Goal: Obtain resource: Obtain resource

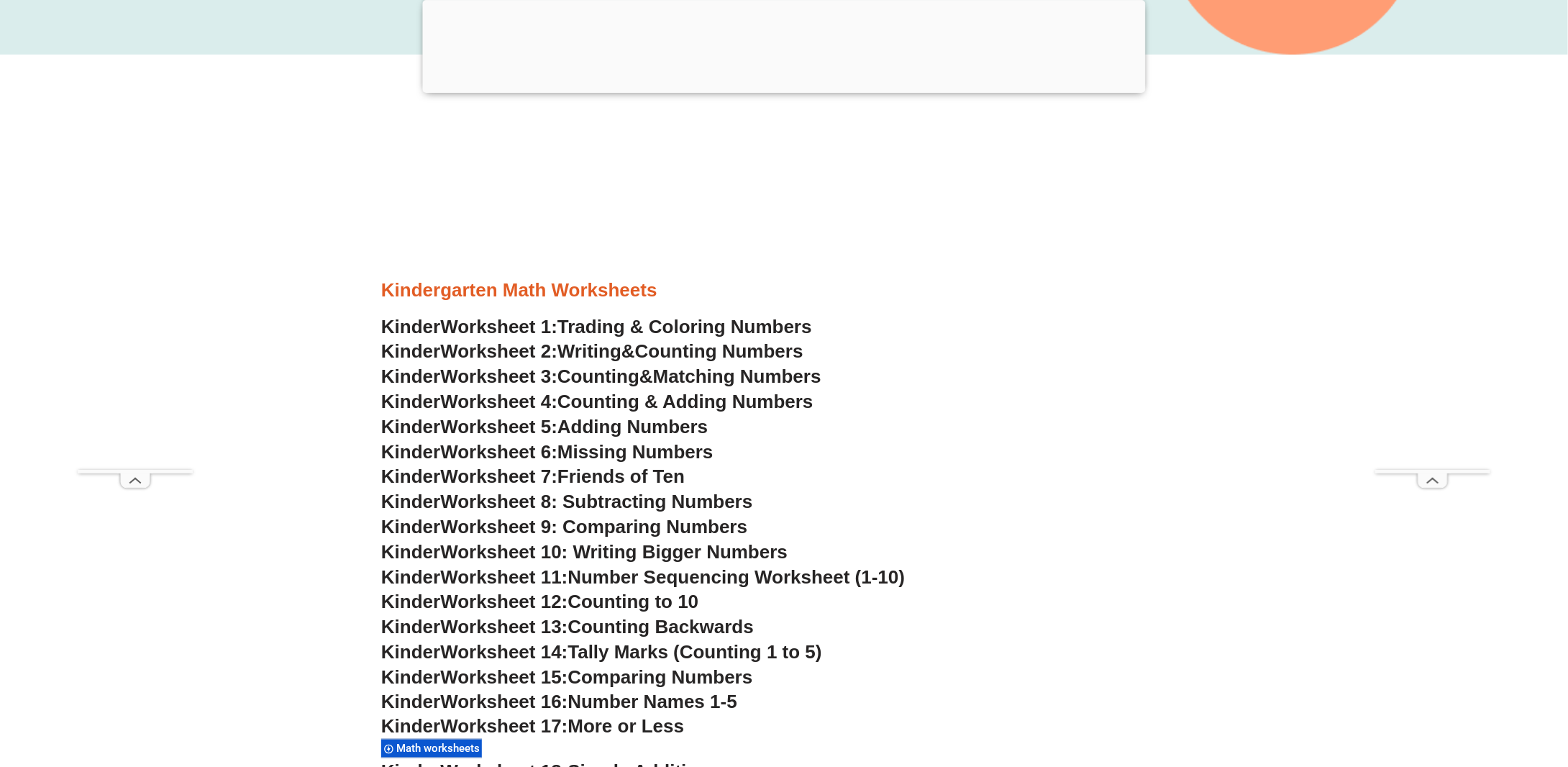
scroll to position [719, 0]
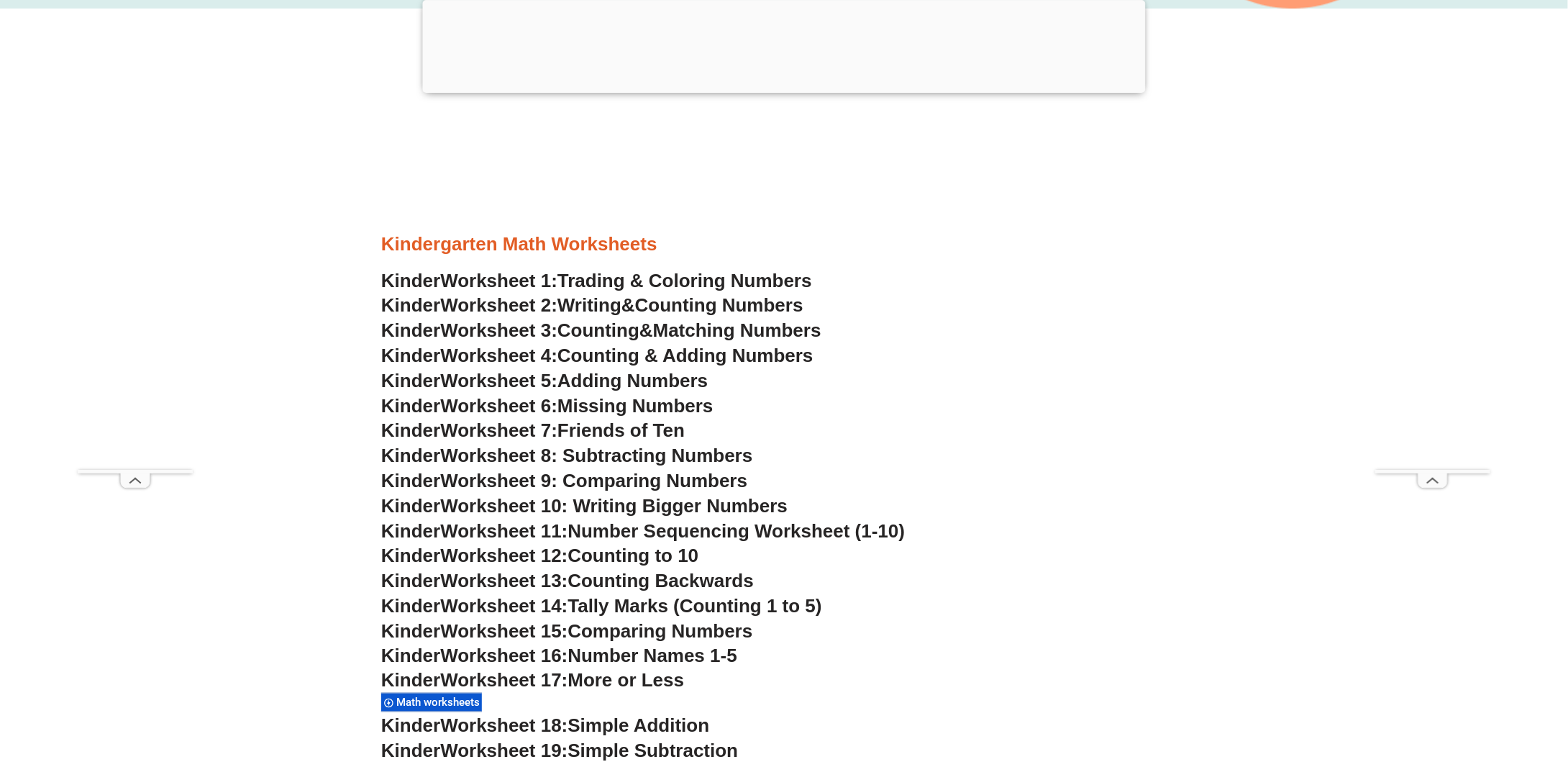
click at [640, 401] on span "Missing Numbers" at bounding box center [635, 406] width 156 height 21
drag, startPoint x: 1082, startPoint y: 432, endPoint x: 1076, endPoint y: 440, distance: 10.0
click at [1082, 434] on h3 "Kinder Worksheet 7: Friends of Ten" at bounding box center [784, 430] width 805 height 25
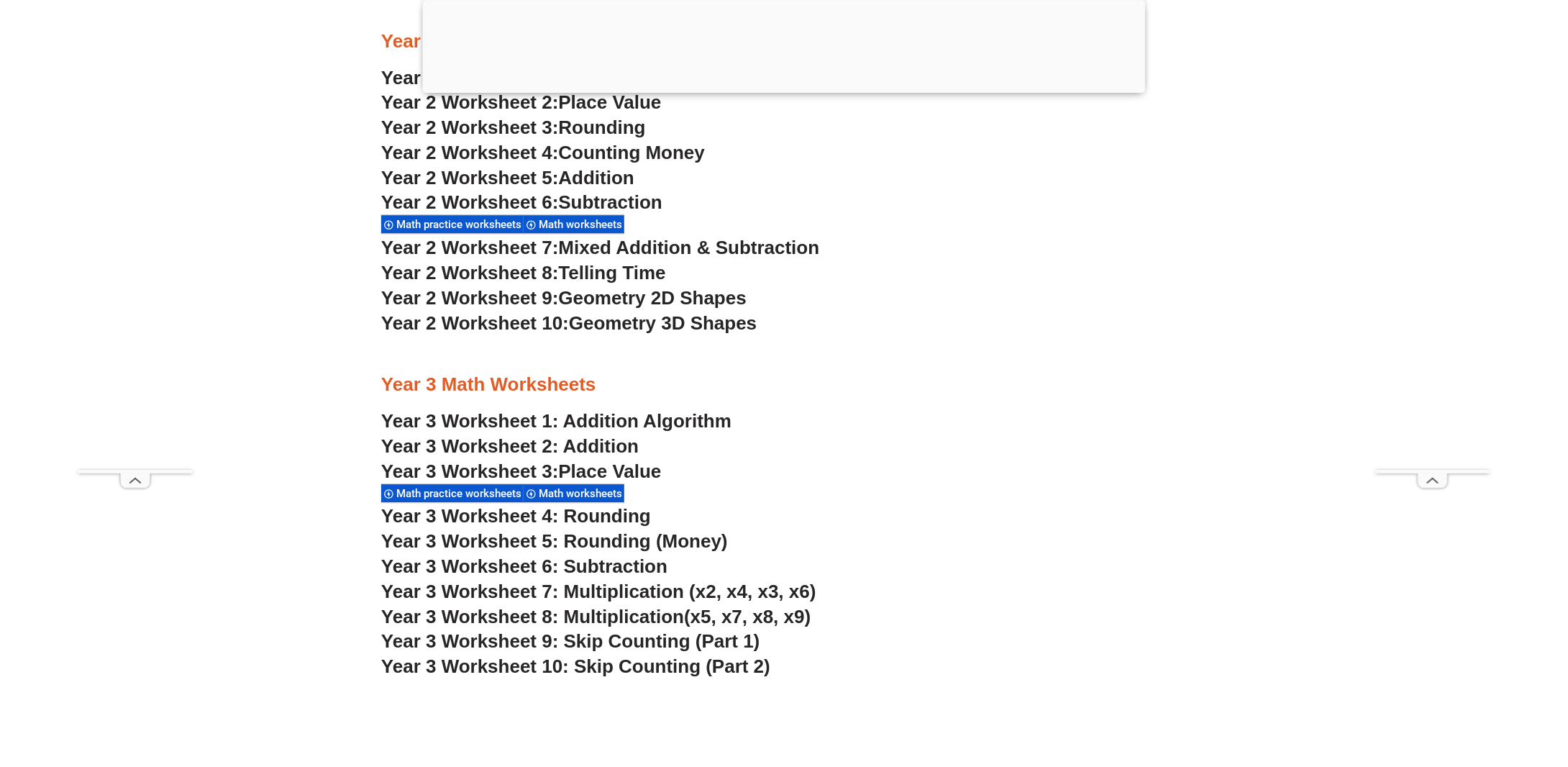
scroll to position [1943, 0]
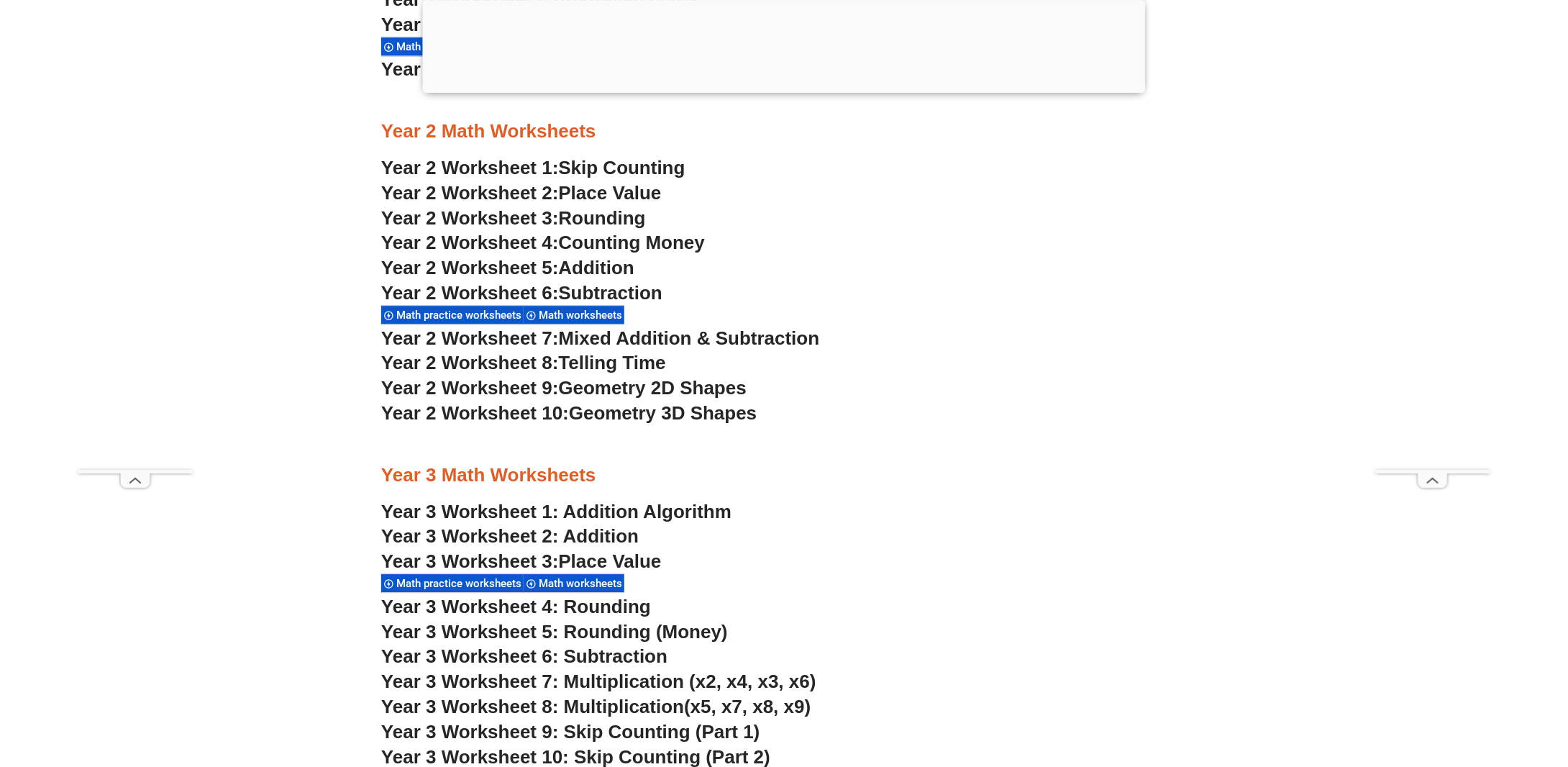
click at [689, 385] on span "Geometry 2D Shapes" at bounding box center [653, 387] width 187 height 21
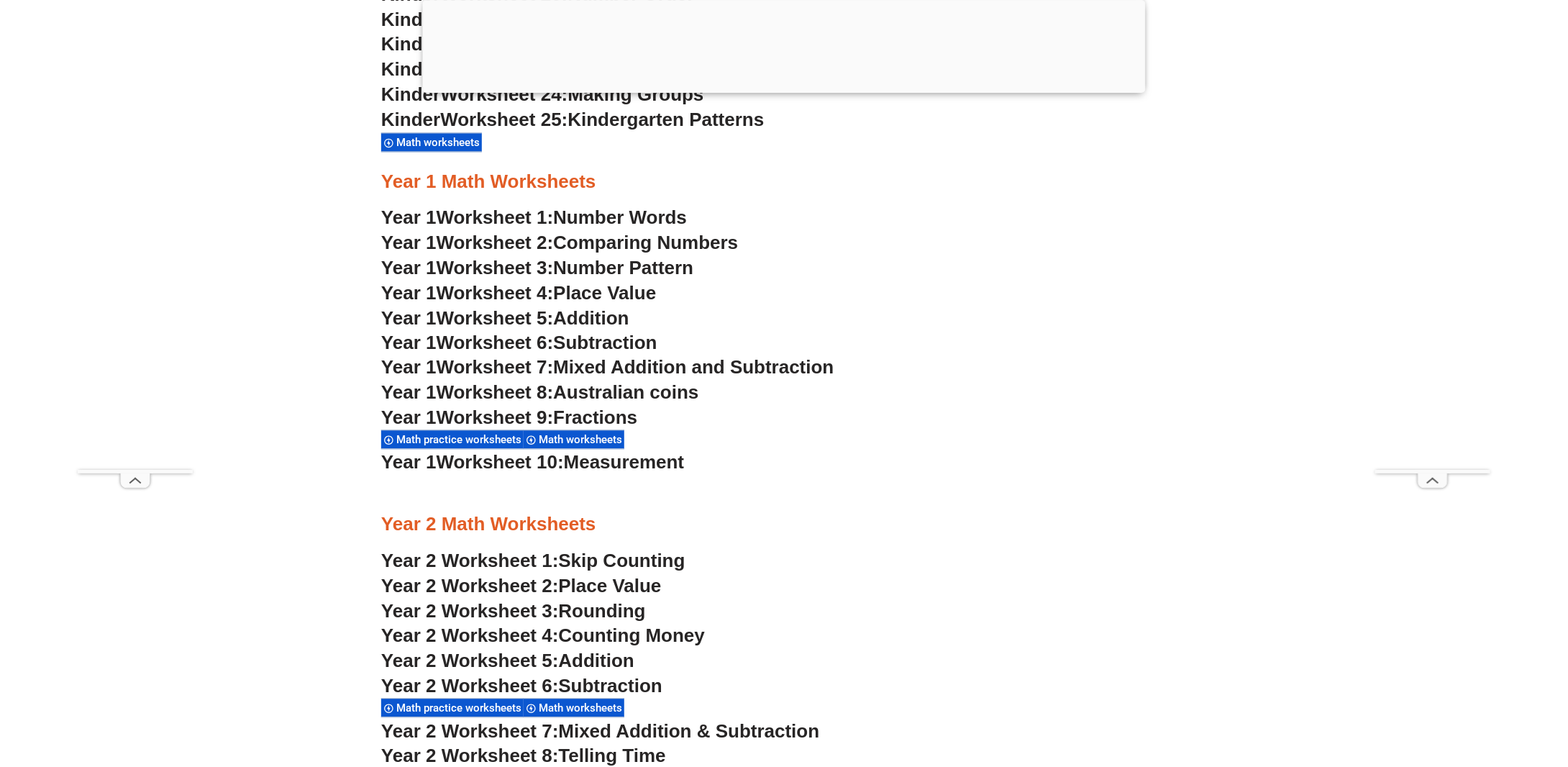
scroll to position [1439, 0]
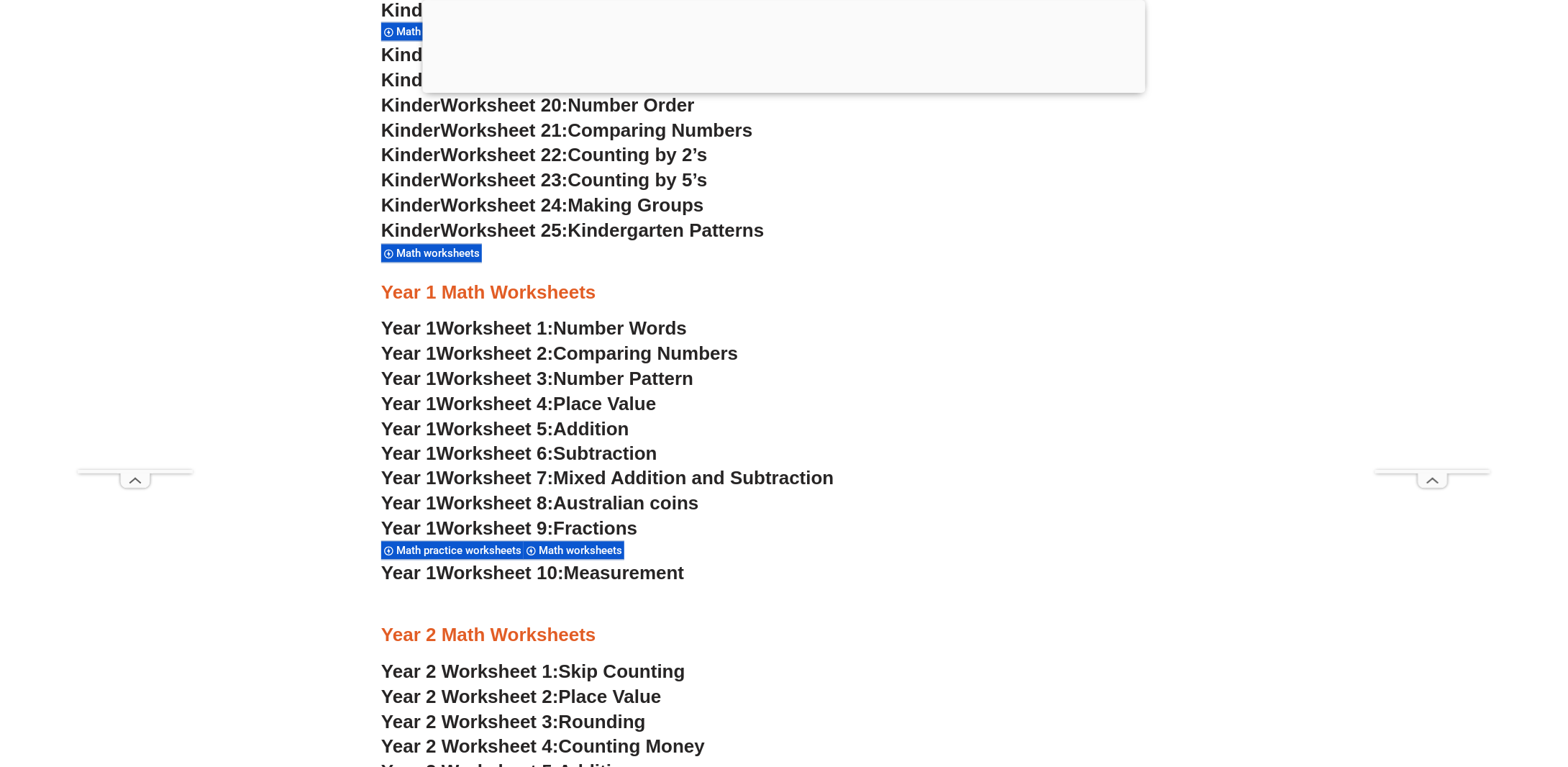
click at [593, 522] on span "Fractions" at bounding box center [596, 528] width 85 height 21
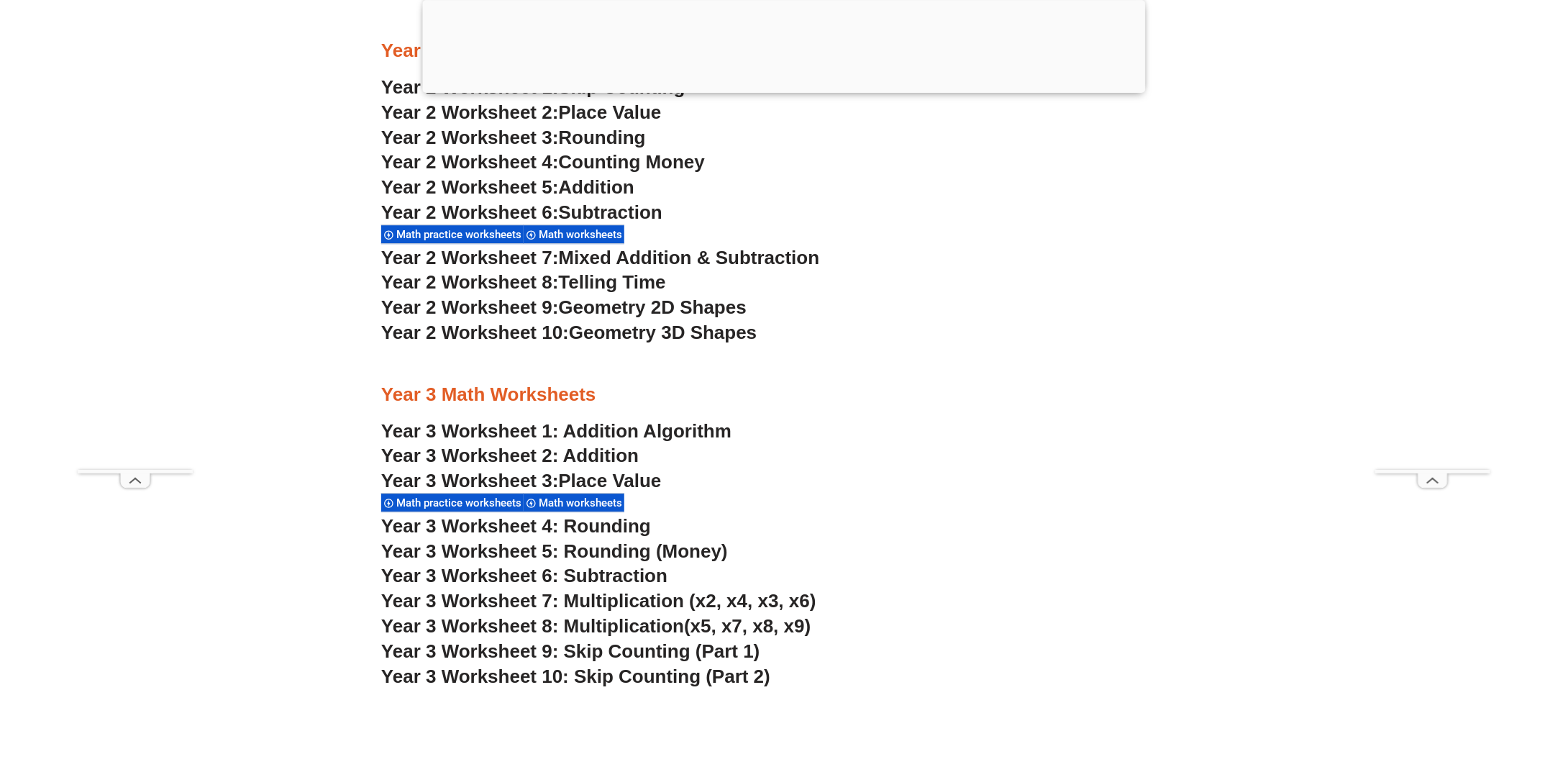
scroll to position [2087, 0]
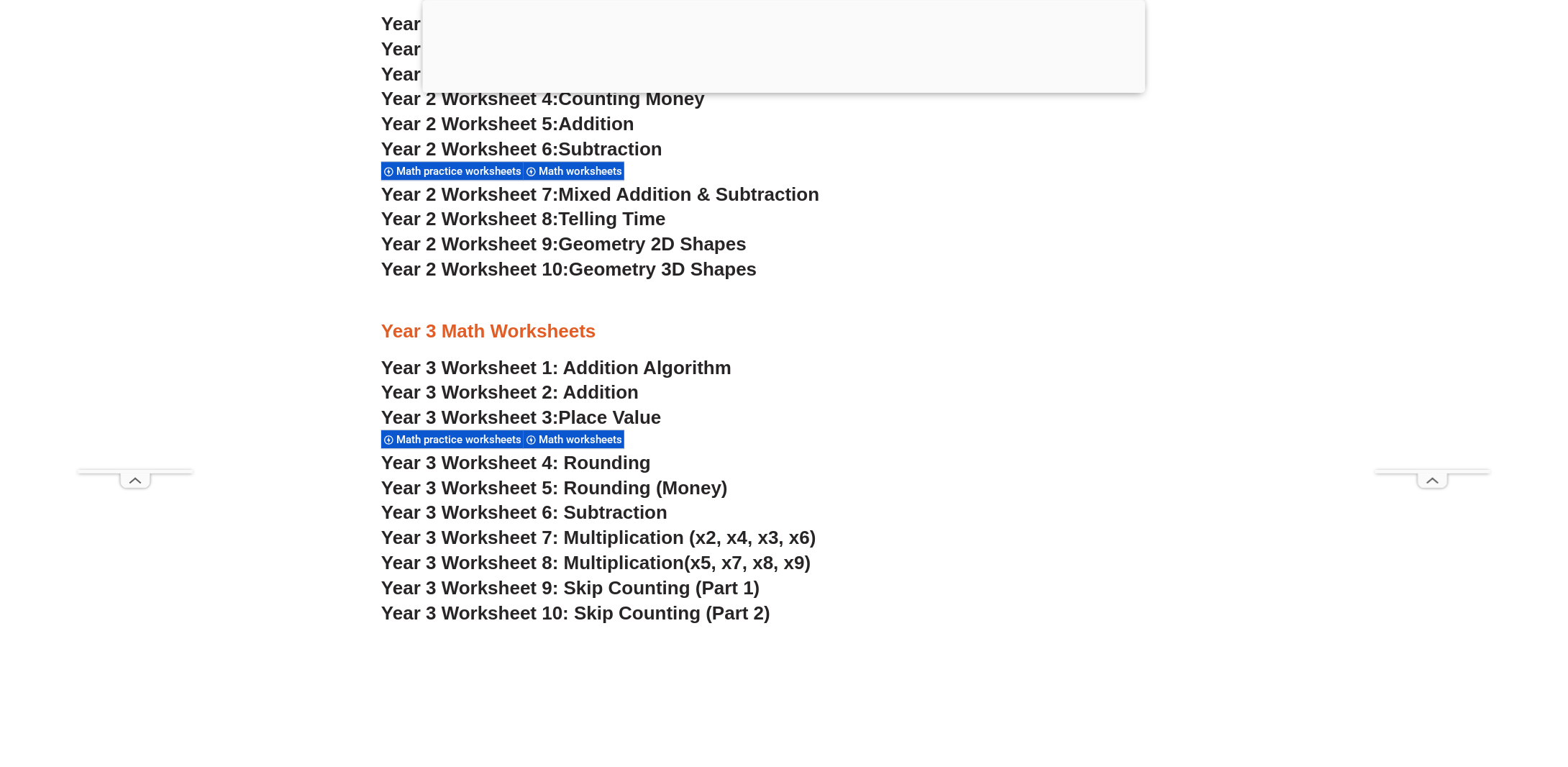
click at [663, 537] on span "Year 3 Worksheet 7: Multiplication (x2, x4, x3, x6)" at bounding box center [598, 537] width 435 height 21
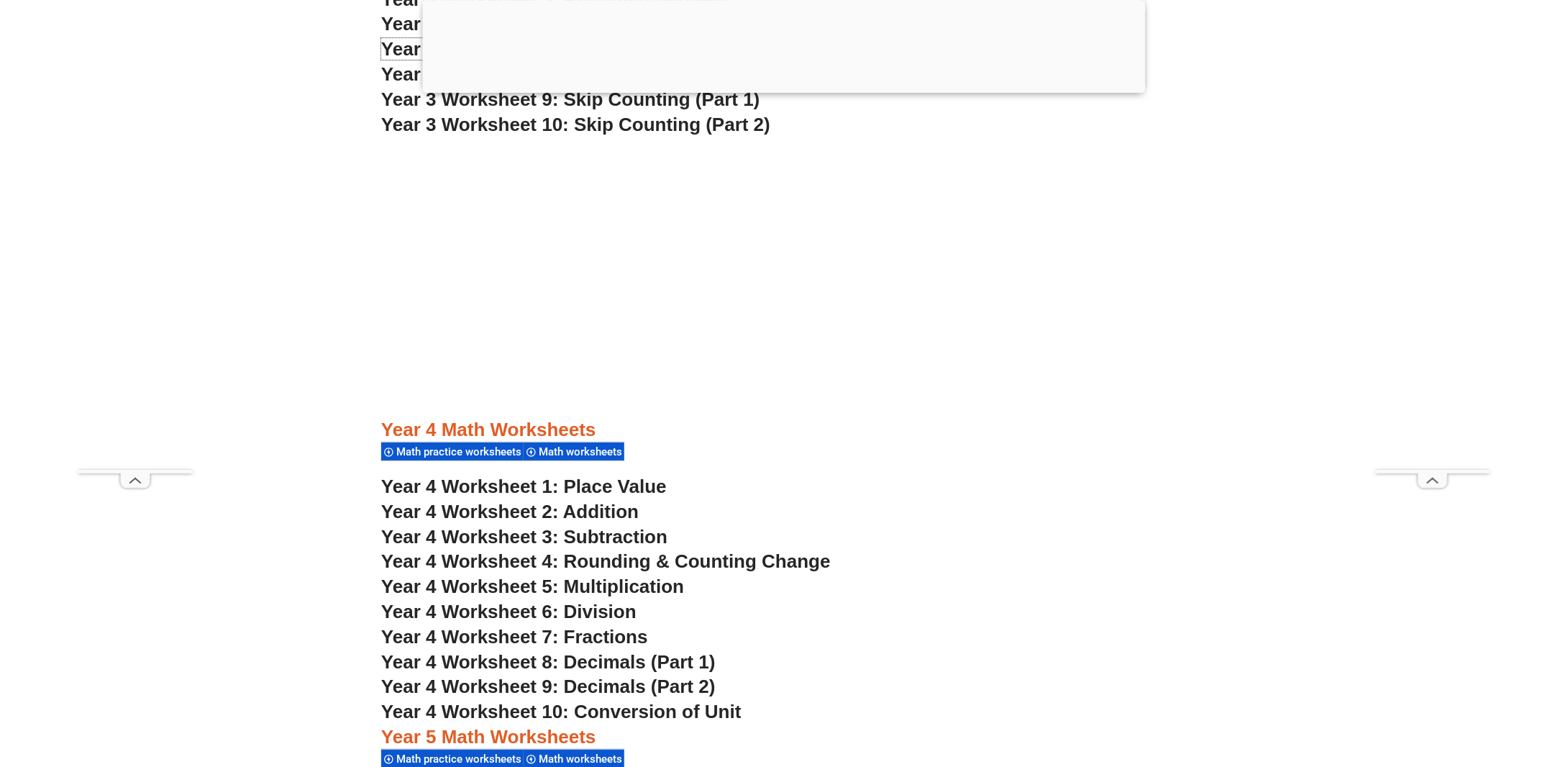
scroll to position [2734, 0]
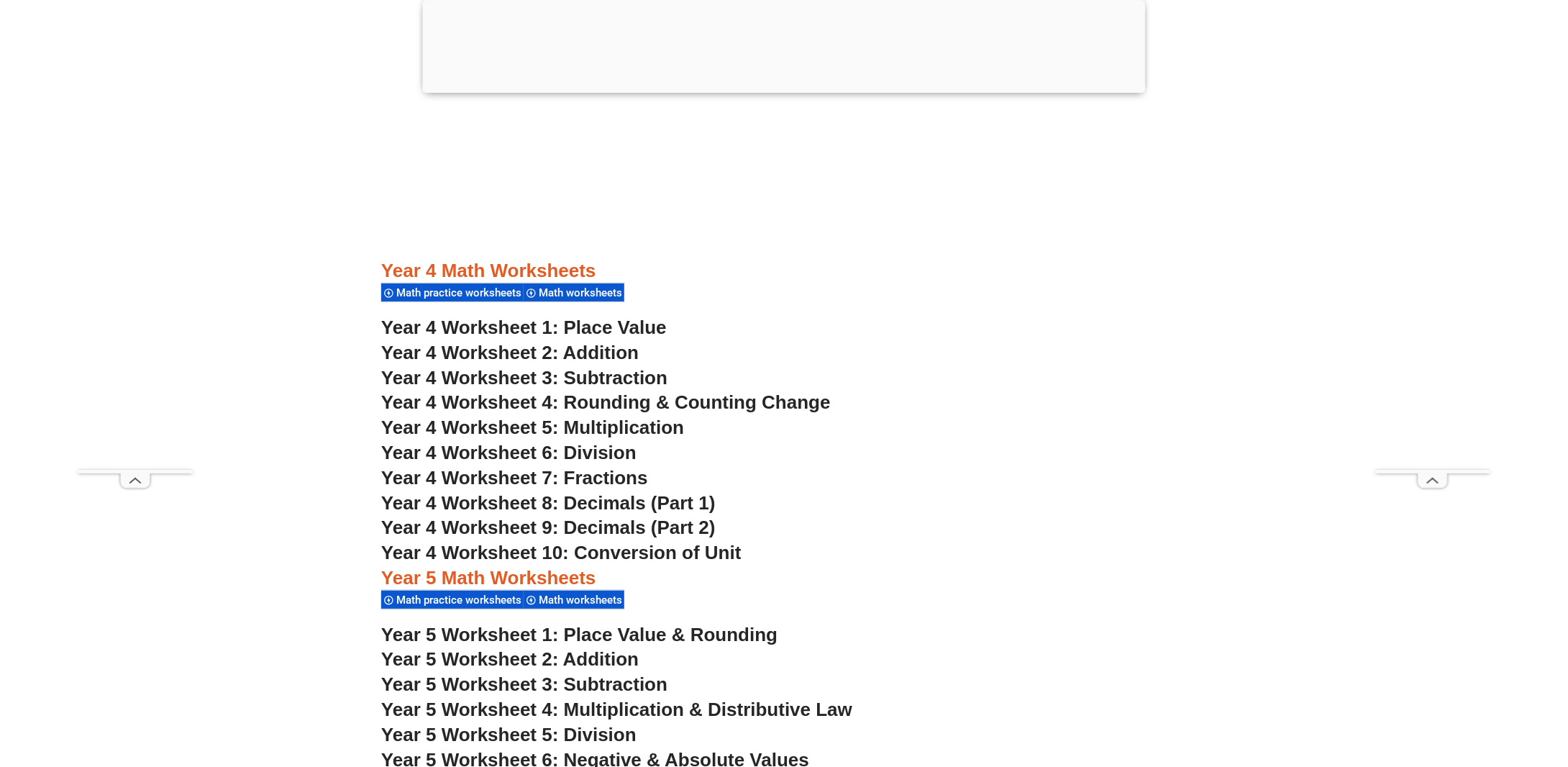
click at [642, 419] on span "Year 4 Worksheet 5: Multiplication" at bounding box center [532, 427] width 302 height 21
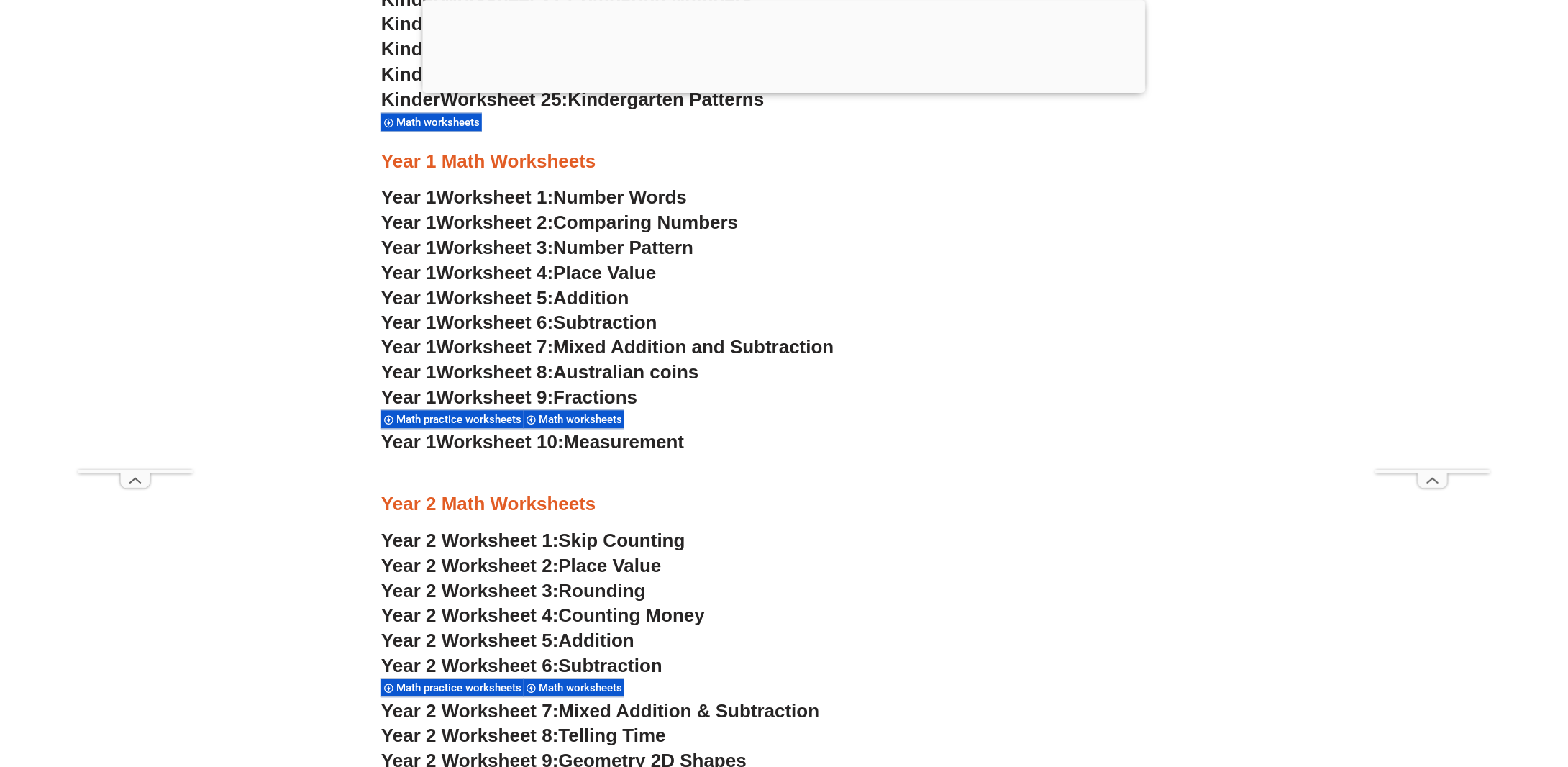
scroll to position [1799, 0]
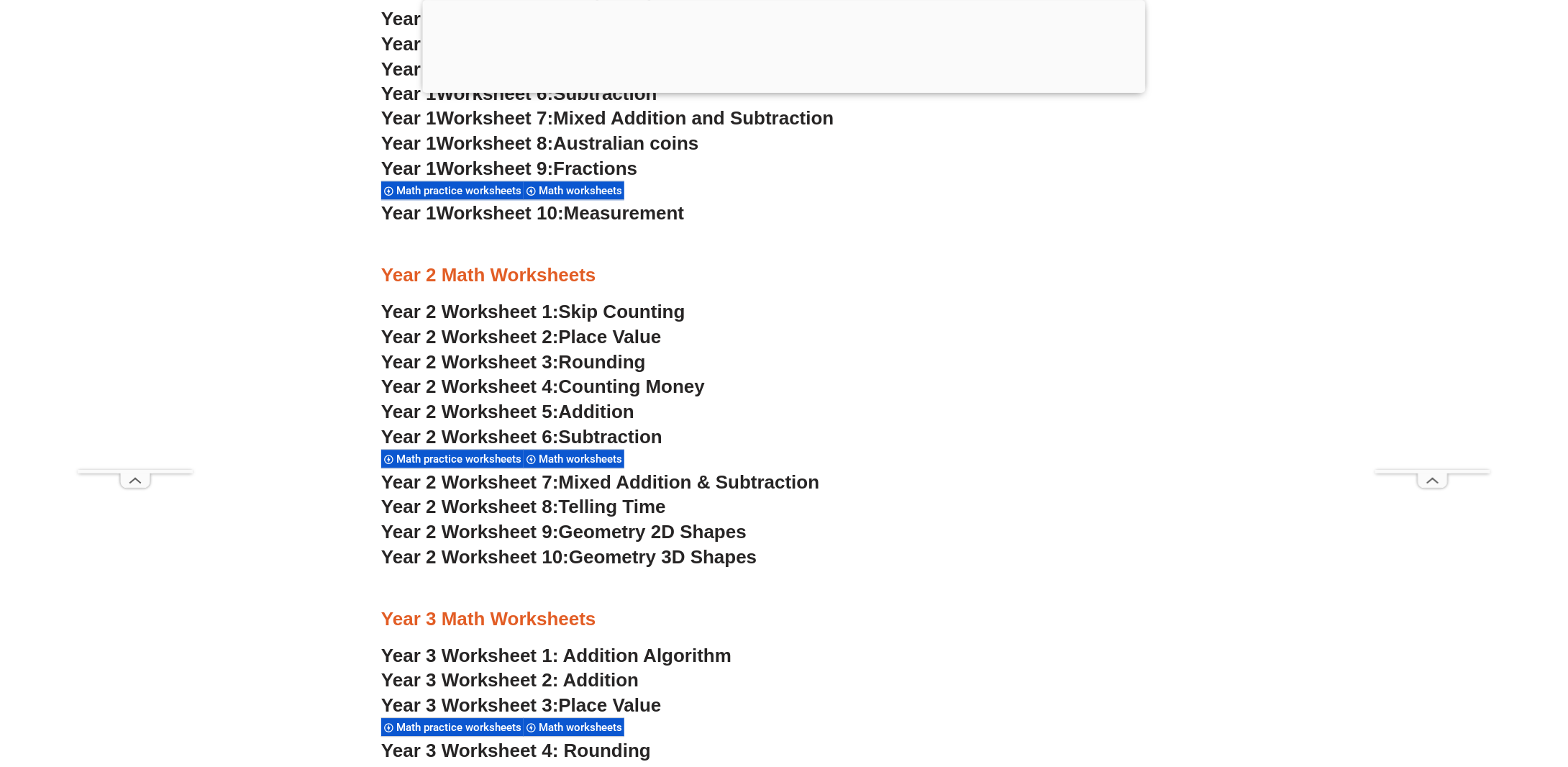
click at [653, 383] on span "Counting Money" at bounding box center [632, 385] width 147 height 21
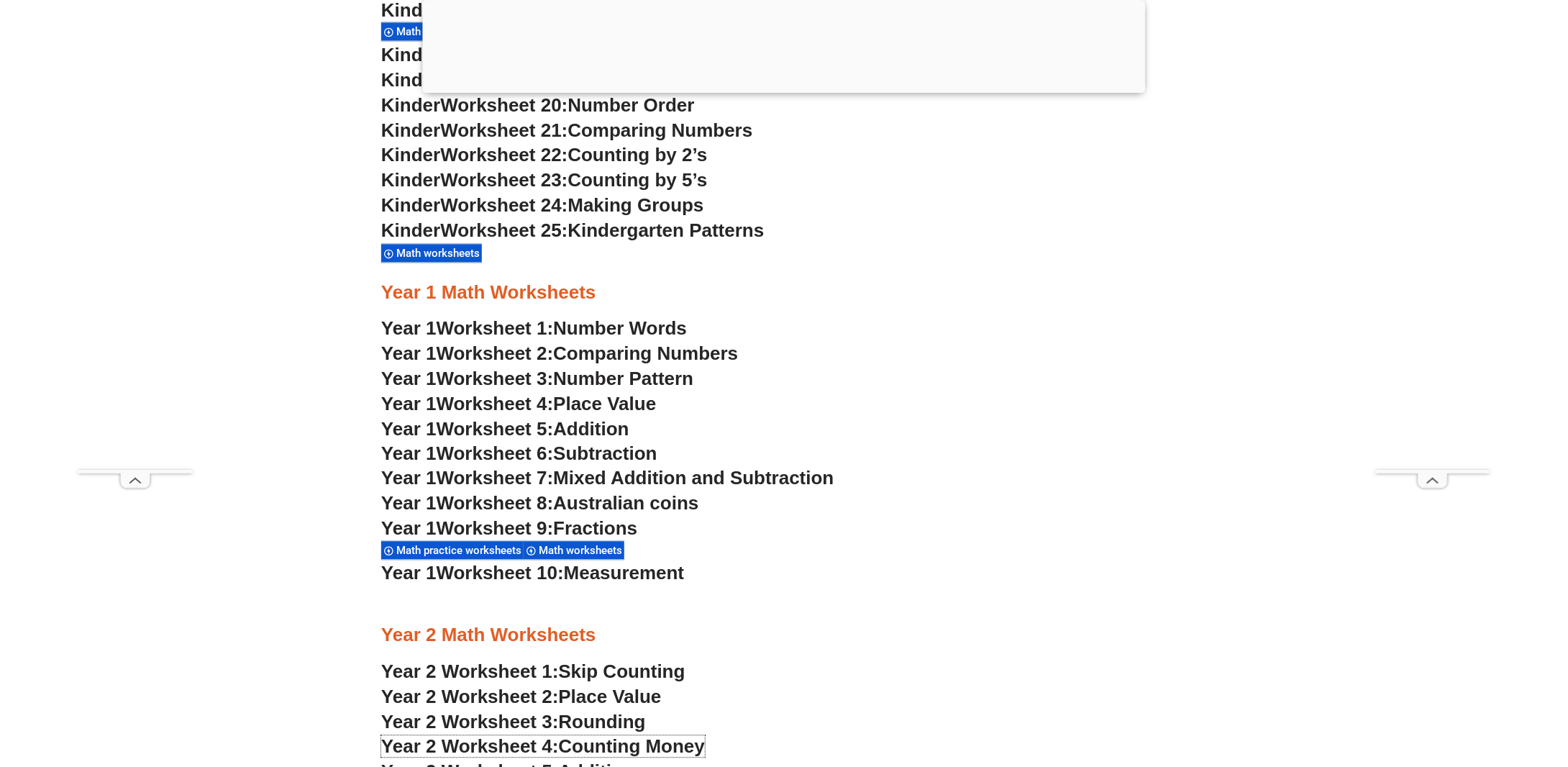
scroll to position [1655, 0]
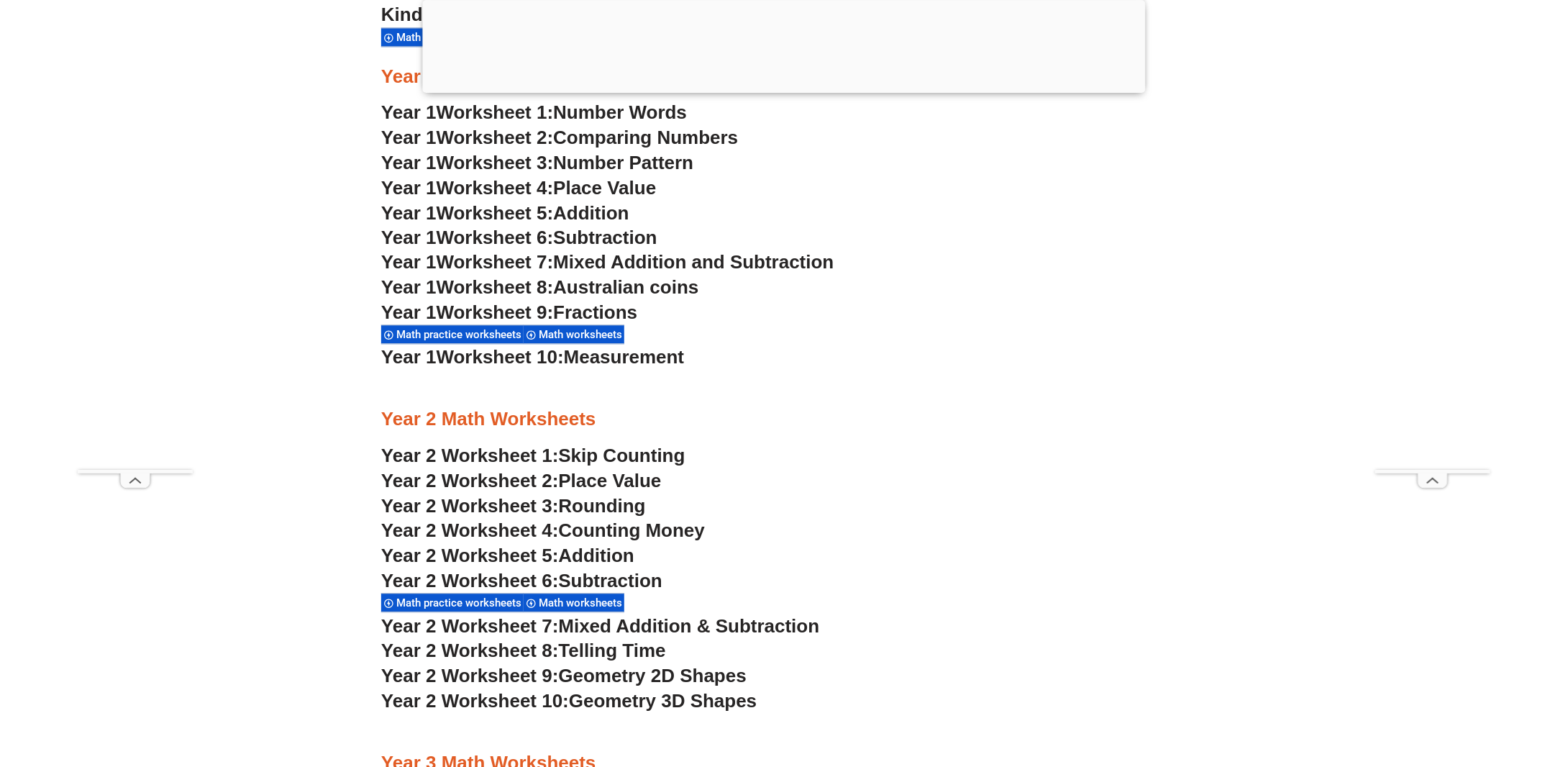
click at [629, 309] on span "Fractions" at bounding box center [596, 312] width 85 height 21
click at [674, 359] on span "Measurement" at bounding box center [623, 356] width 120 height 21
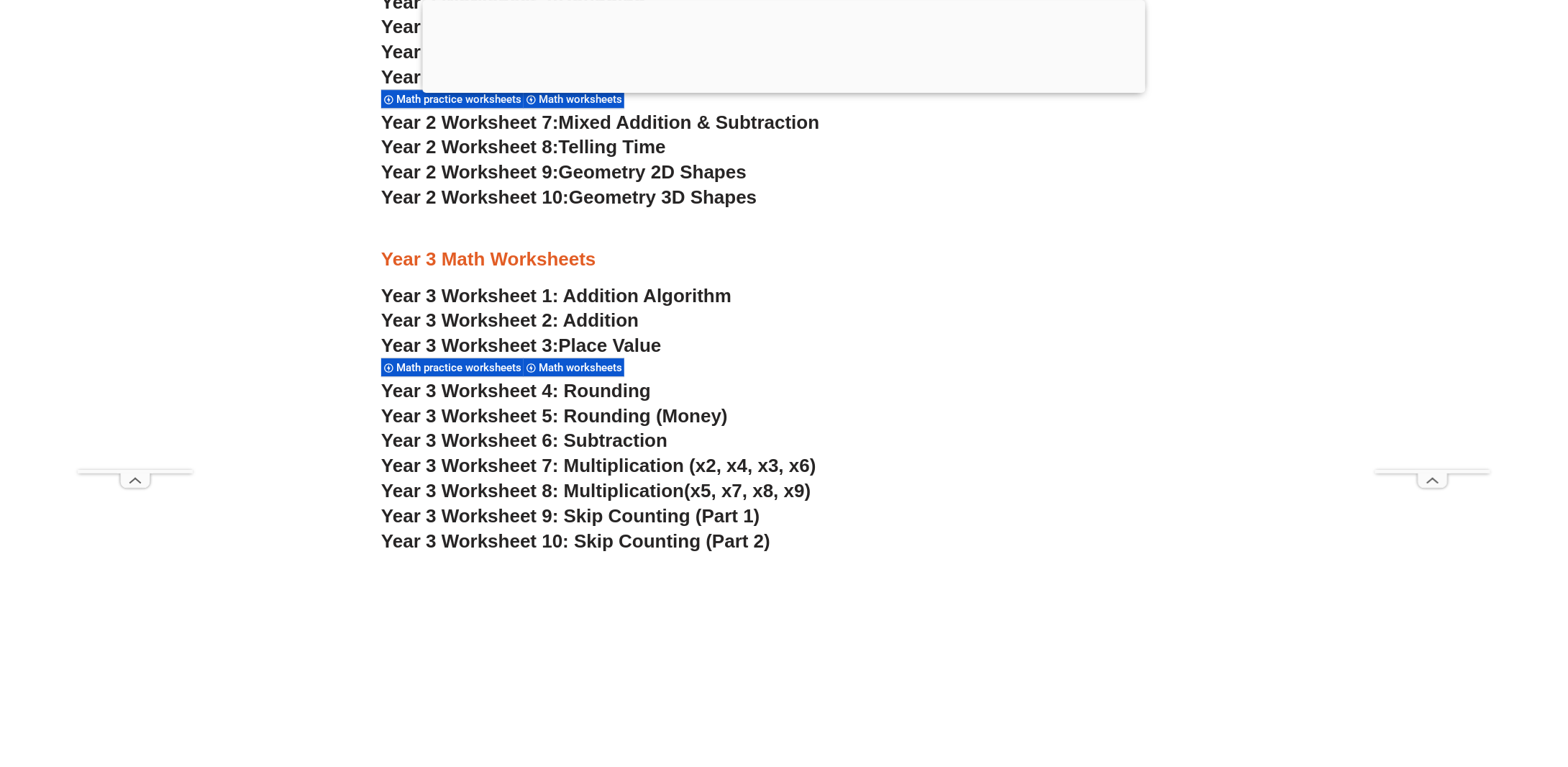
scroll to position [2231, 0]
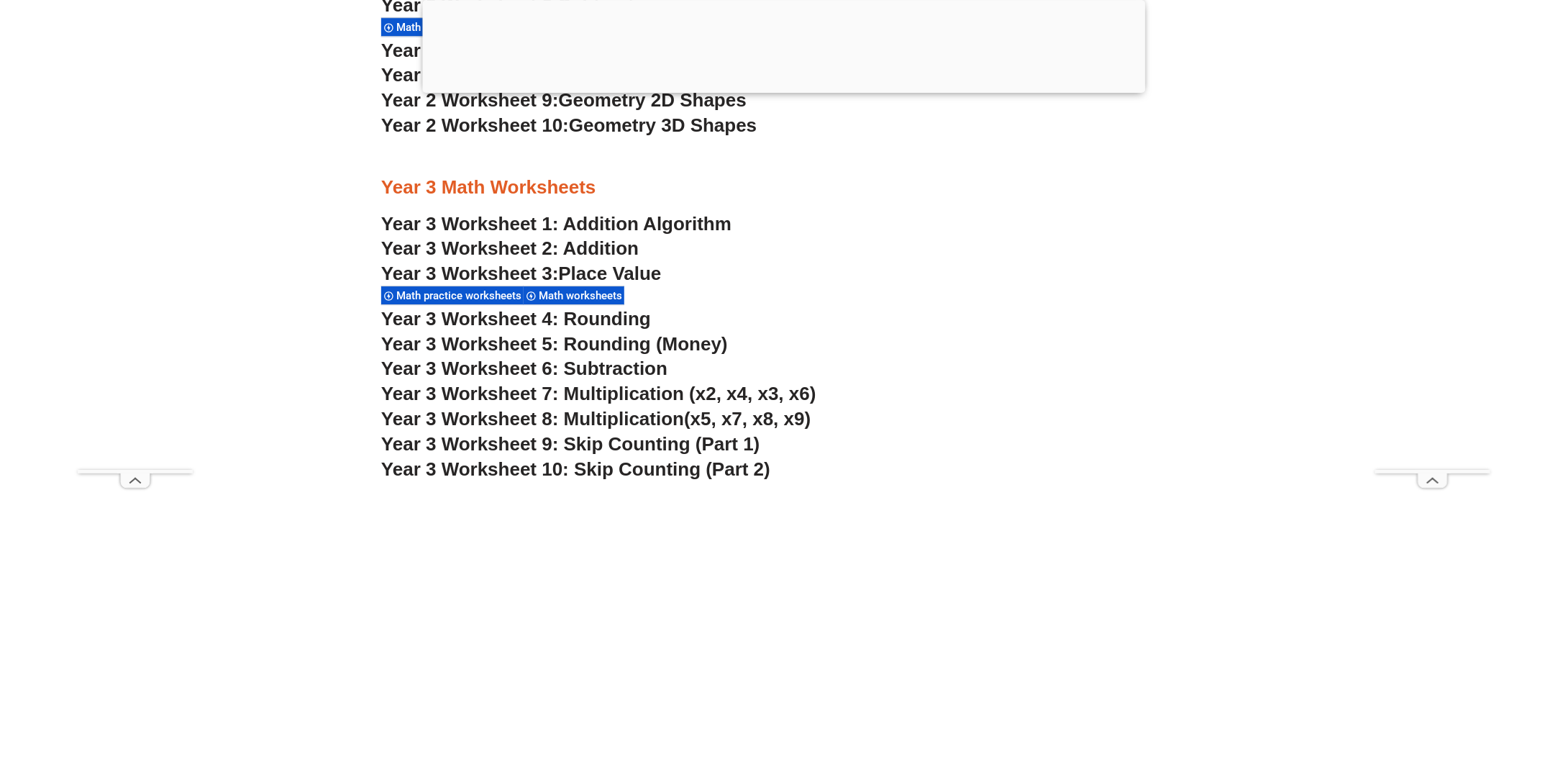
click at [540, 435] on span "Year 3 Worksheet 9: Skip Counting (Part 1)" at bounding box center [571, 443] width 379 height 21
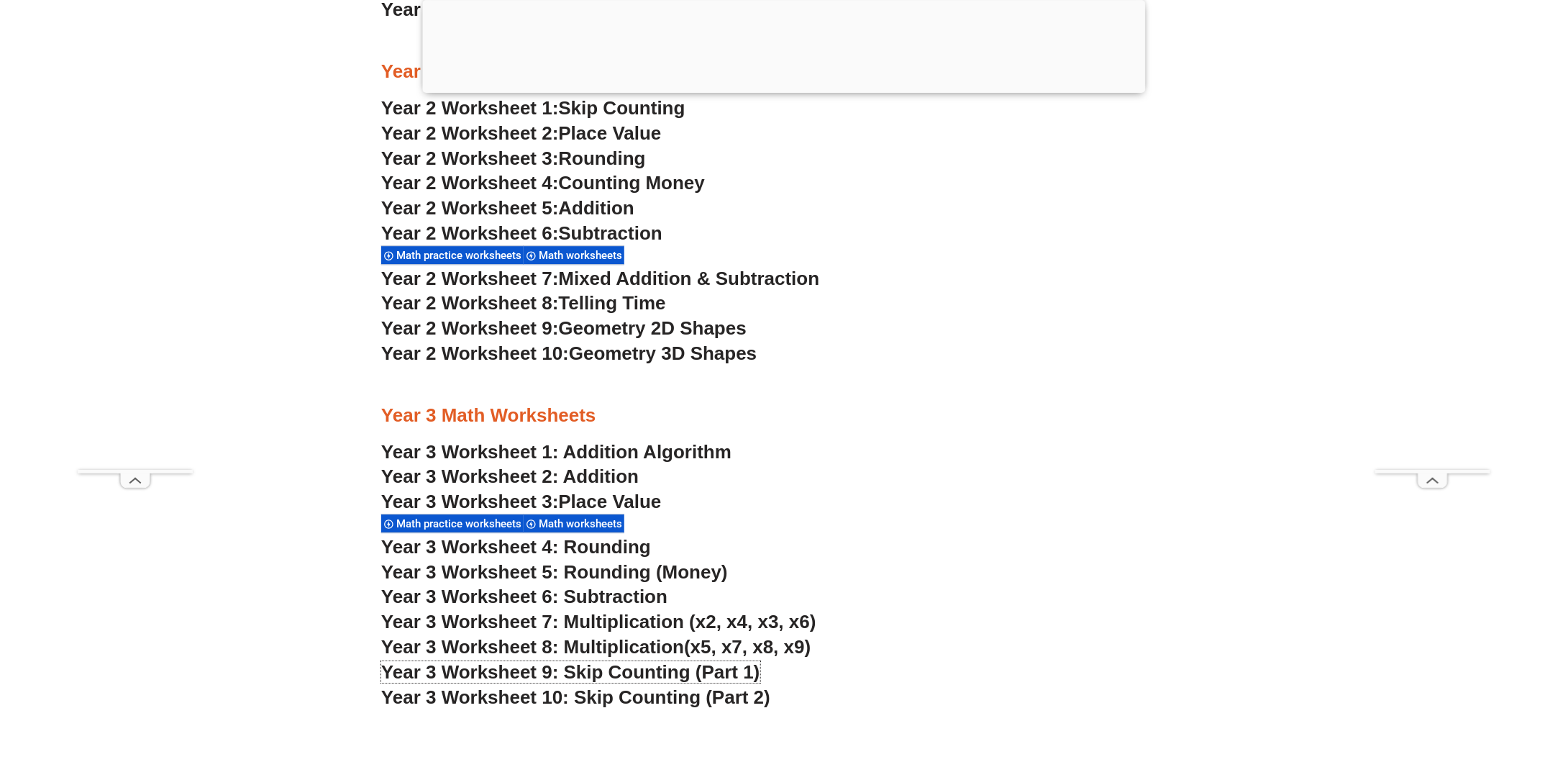
scroll to position [1943, 0]
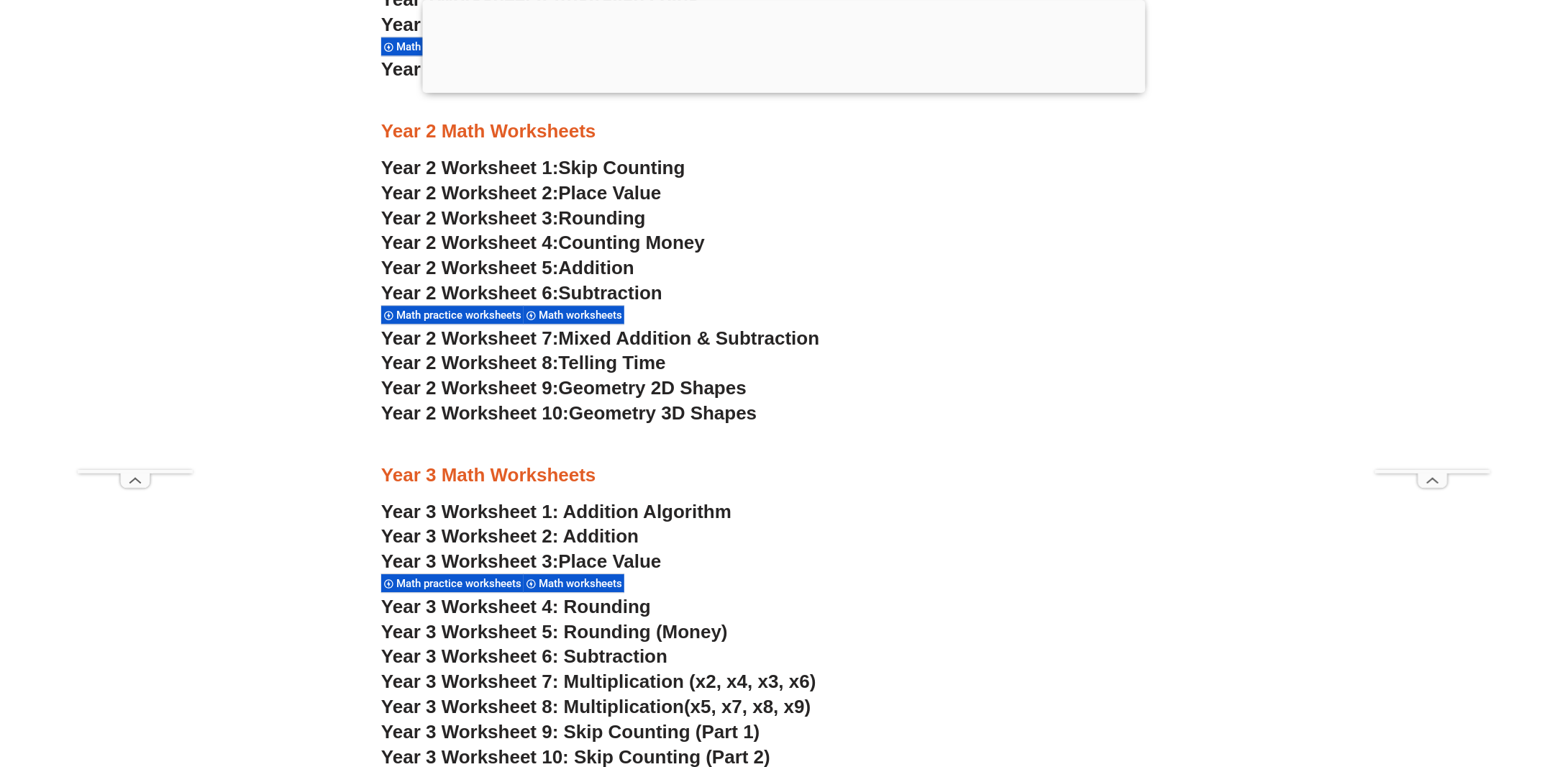
click at [623, 262] on span "Addition" at bounding box center [597, 267] width 75 height 21
click at [641, 242] on span "Counting Money" at bounding box center [632, 242] width 147 height 21
click at [684, 330] on span "Mixed Addition & Subtraction" at bounding box center [689, 338] width 261 height 21
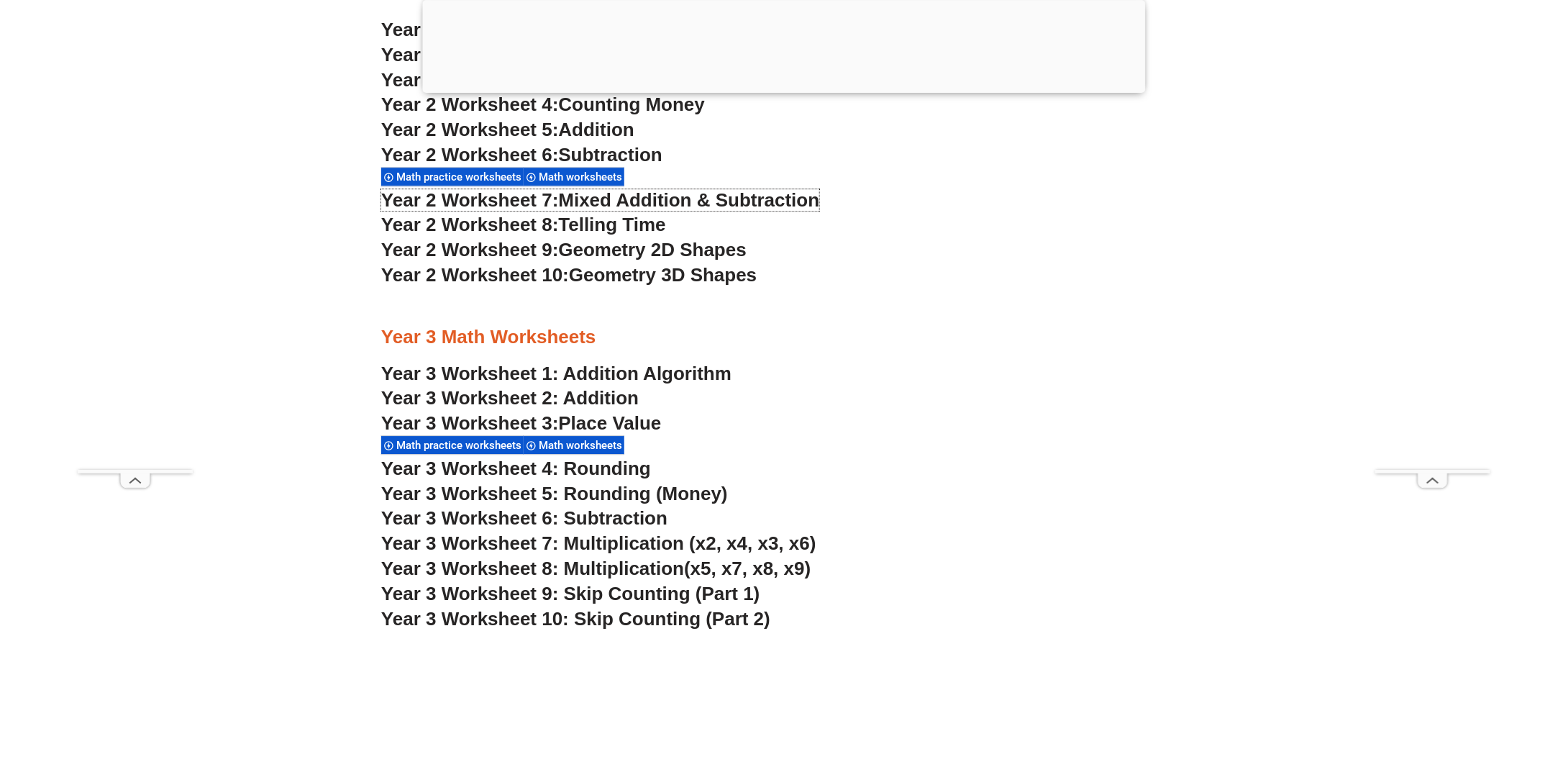
scroll to position [2015, 0]
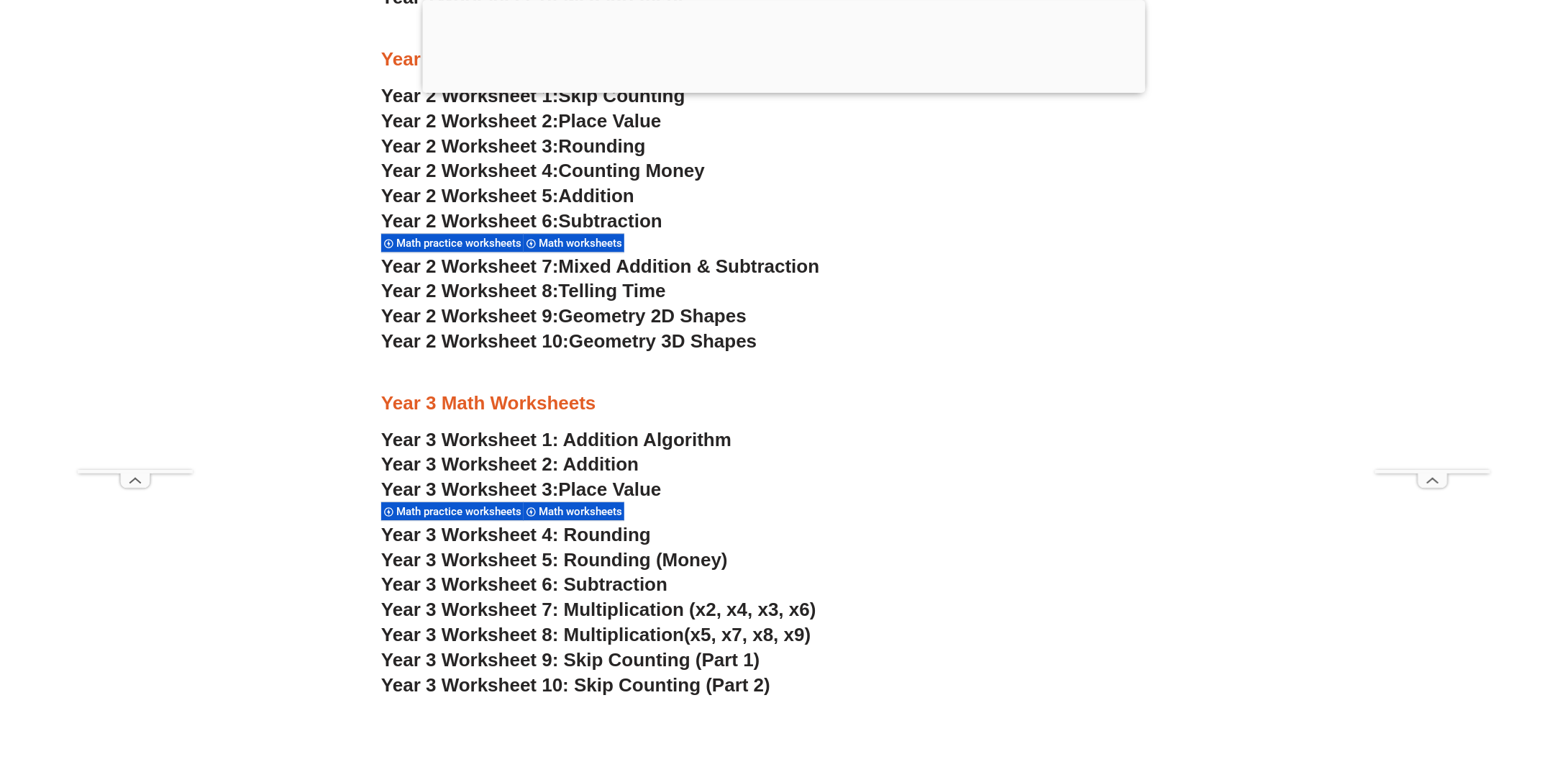
click at [711, 339] on span "Geometry 3D Shapes" at bounding box center [663, 340] width 187 height 21
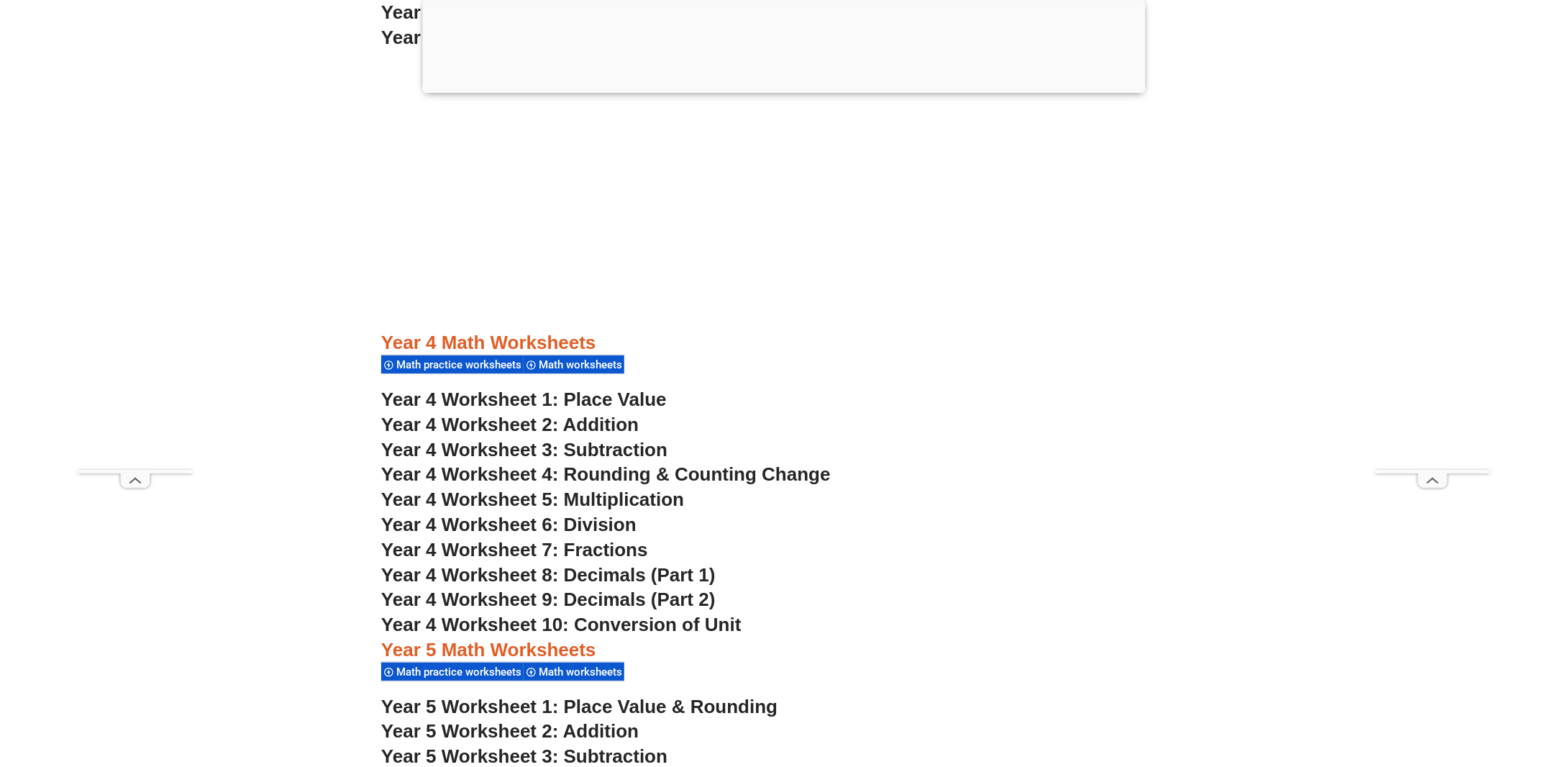
scroll to position [2158, 0]
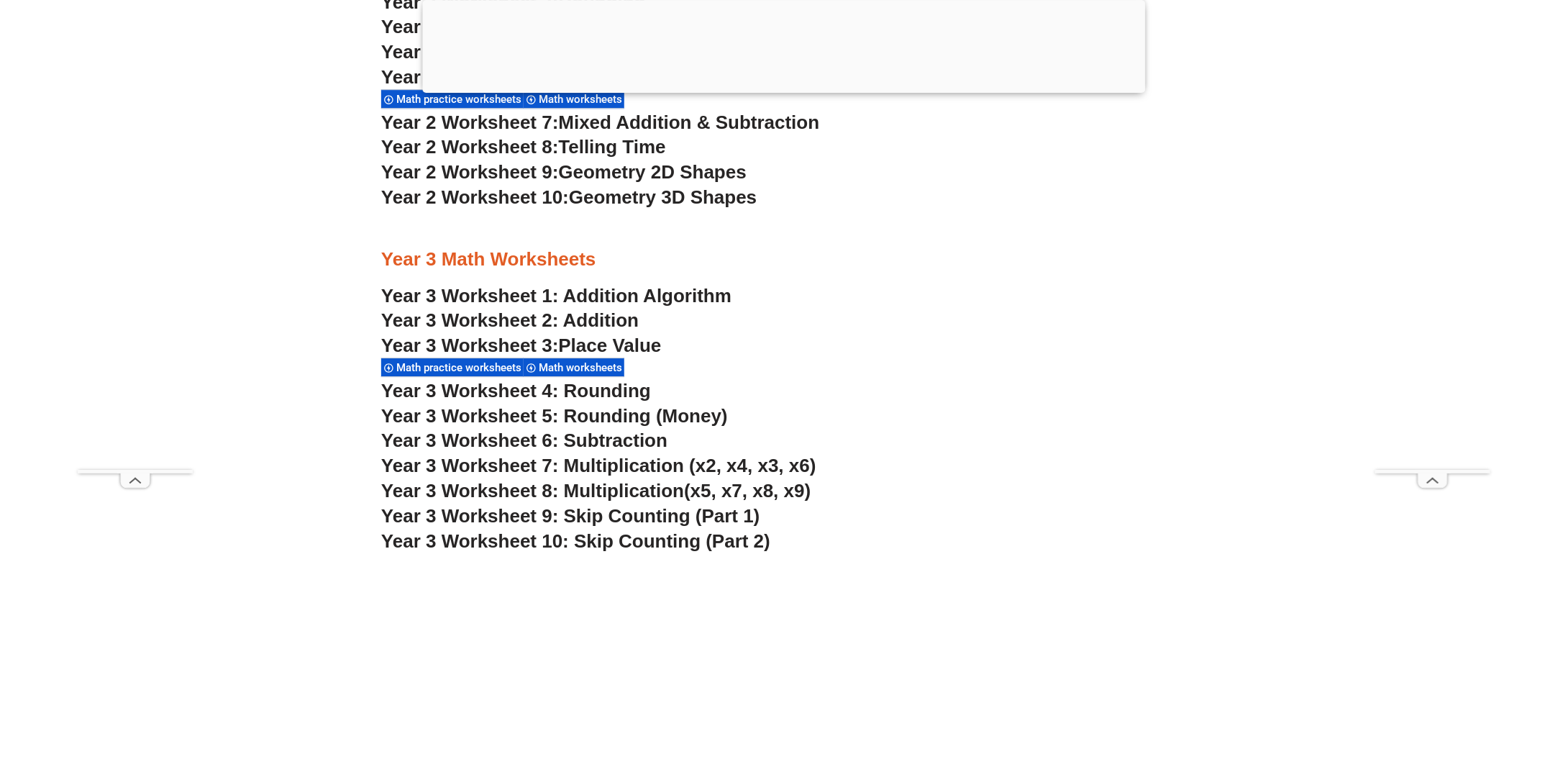
click at [644, 438] on span "Year 3 Worksheet 6: Subtraction" at bounding box center [524, 440] width 286 height 21
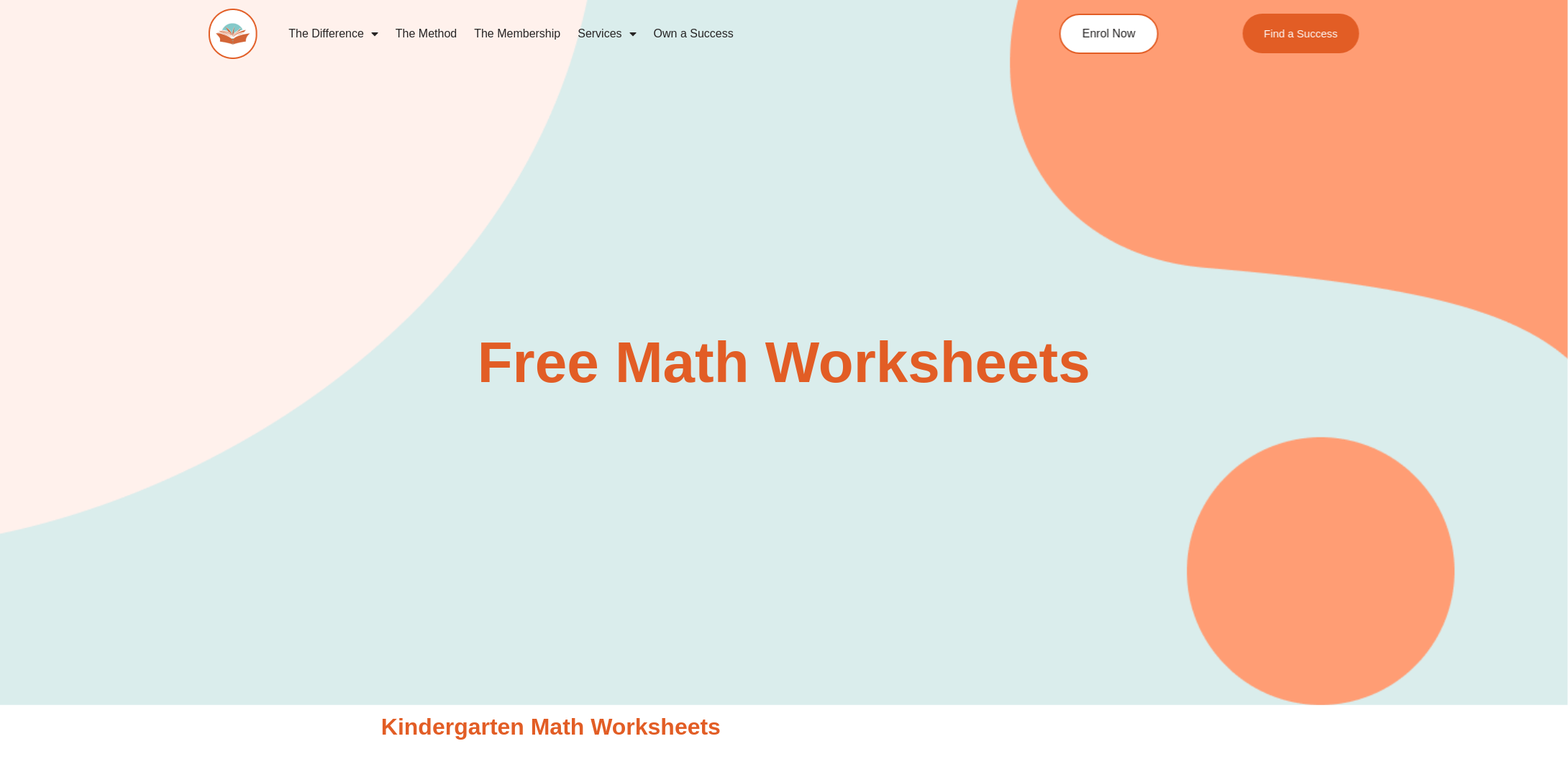
click at [499, 223] on section "Free Math Worksheets" at bounding box center [784, 331] width 1568 height 748
